Goal: Check status

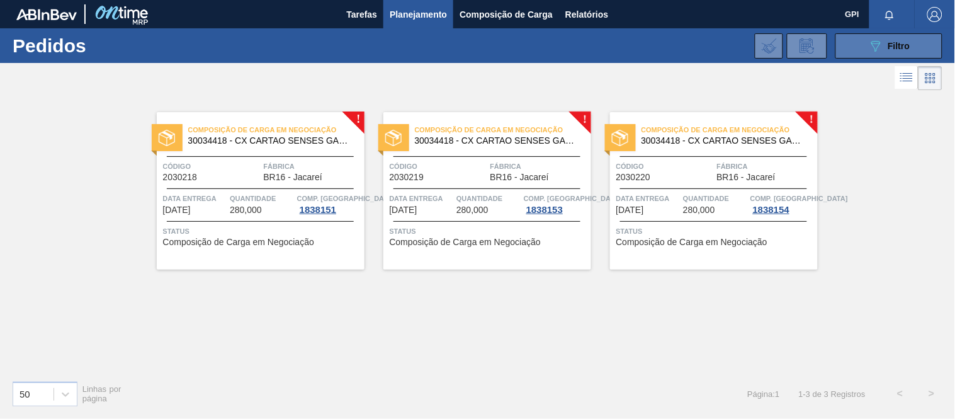
click at [867, 39] on button "089F7B8B-B2A5-4AFE-B5C0-19BA573D28AC Filtro" at bounding box center [888, 45] width 107 height 25
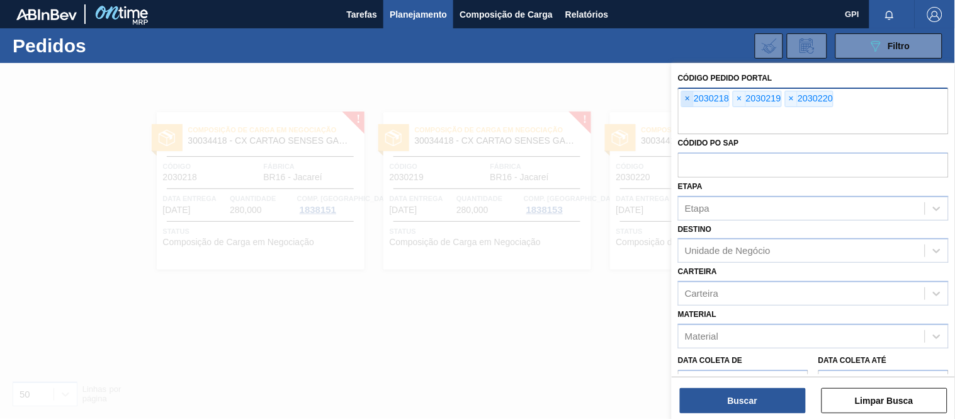
click at [691, 95] on span "×" at bounding box center [688, 98] width 12 height 15
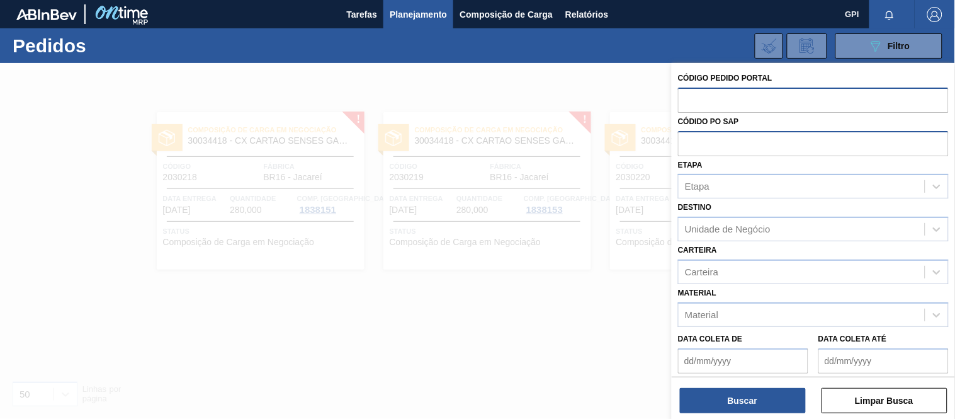
click at [718, 145] on input "text" at bounding box center [813, 143] width 271 height 24
paste input "4501449959"
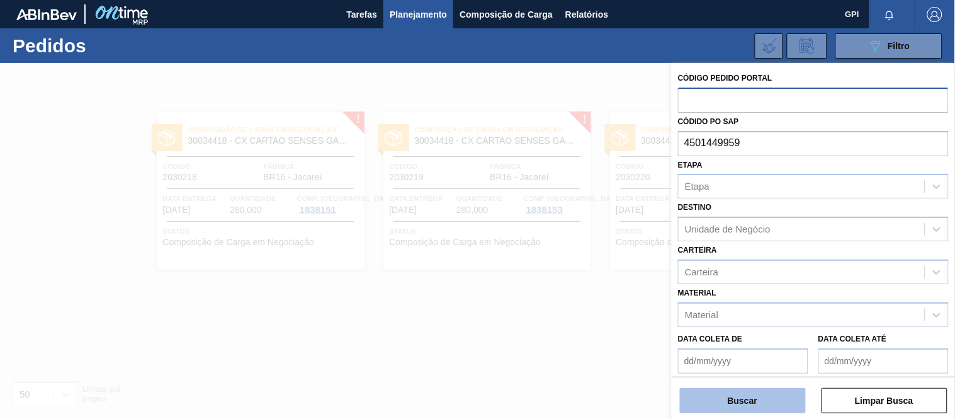
type input "4501449959"
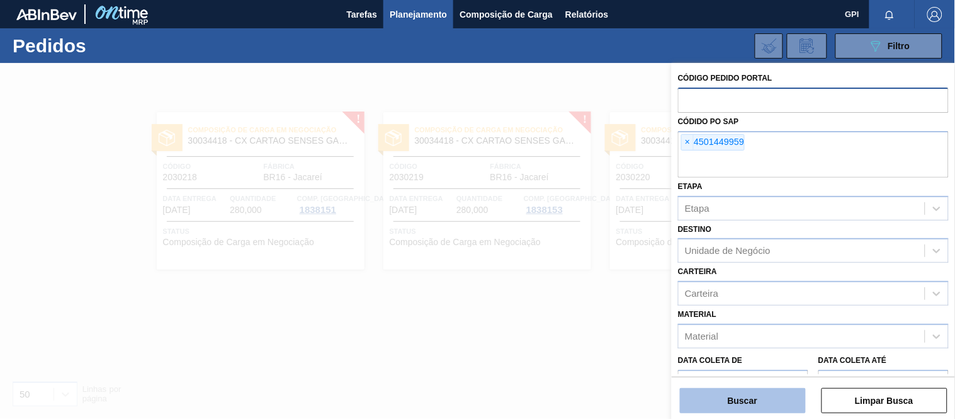
click at [750, 395] on button "Buscar" at bounding box center [743, 400] width 126 height 25
